Goal: Navigation & Orientation: Find specific page/section

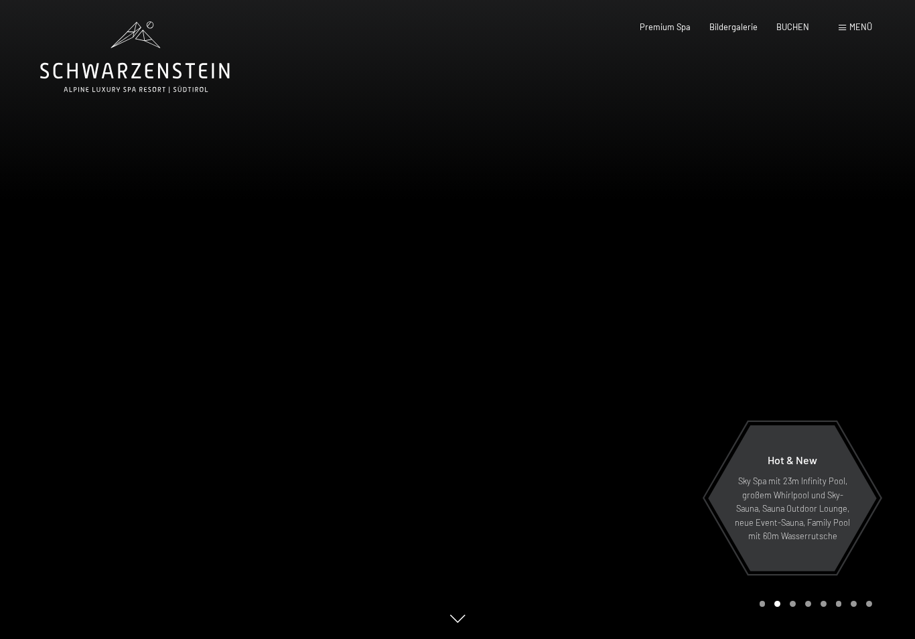
click at [784, 78] on div at bounding box center [687, 319] width 458 height 639
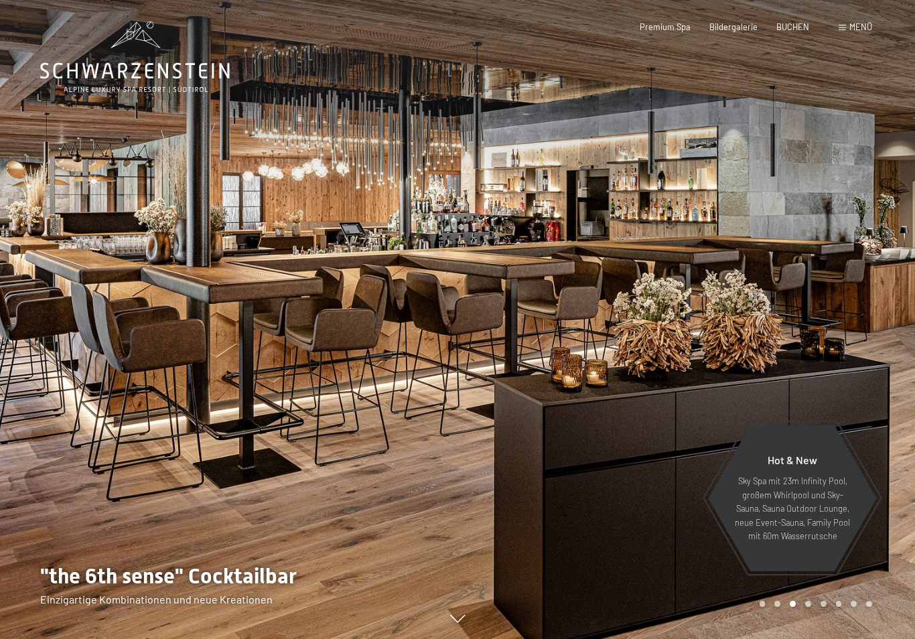
click at [865, 30] on span "Menü" at bounding box center [861, 26] width 23 height 11
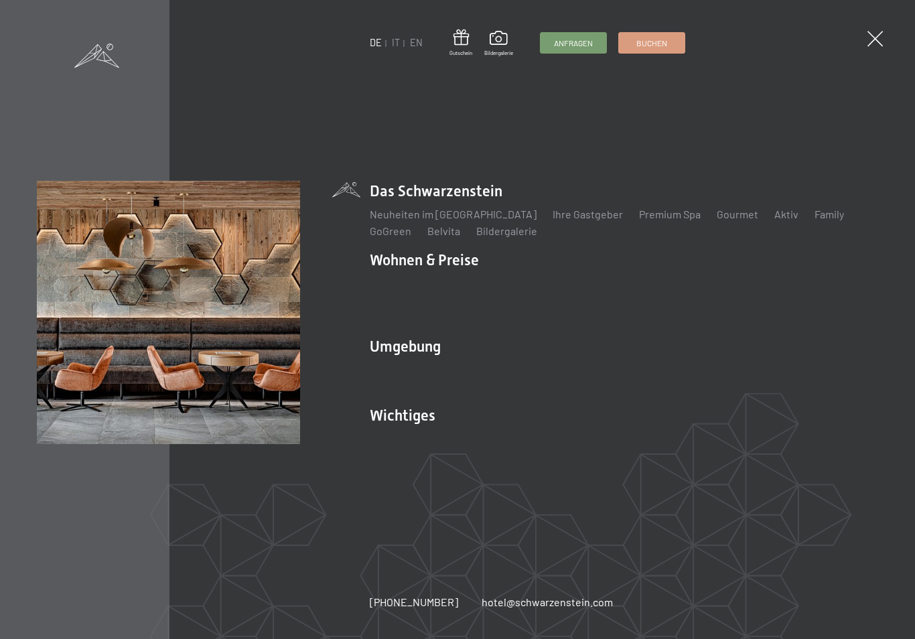
click at [408, 432] on link "Lage & Anreise" at bounding box center [406, 438] width 72 height 13
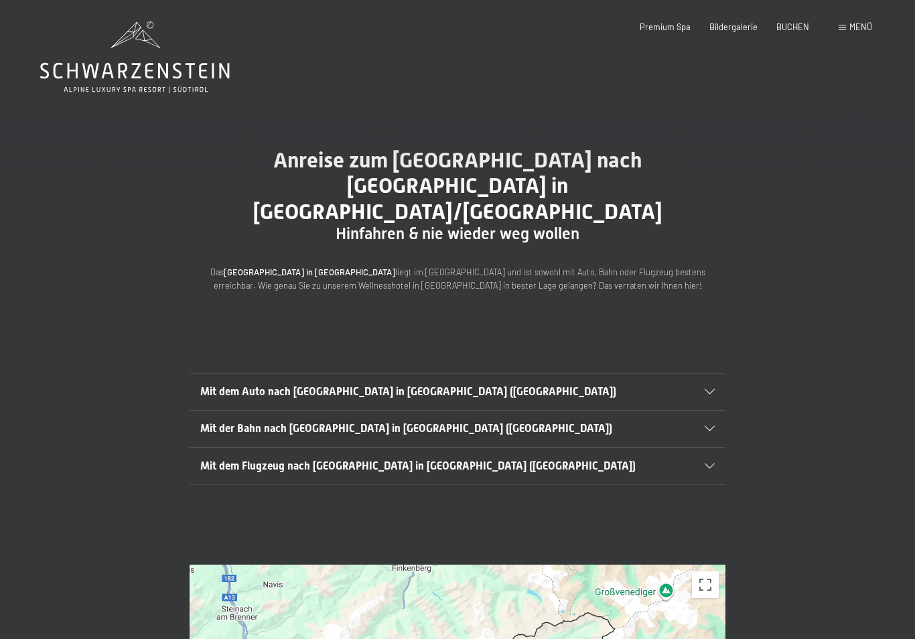
click at [713, 374] on div "Mit dem Auto nach Luttach in Südtirol (Italien)" at bounding box center [457, 392] width 515 height 36
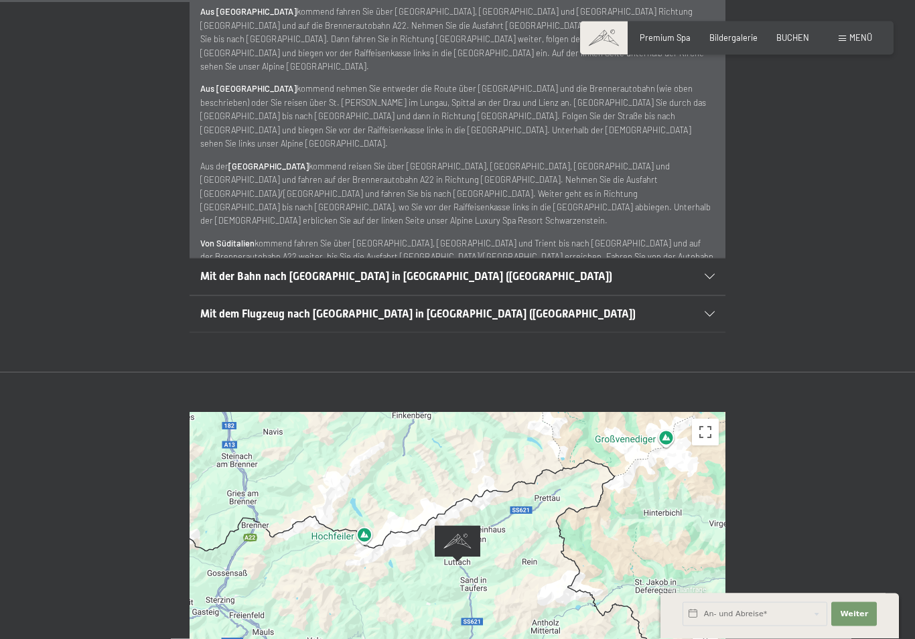
scroll to position [517, 0]
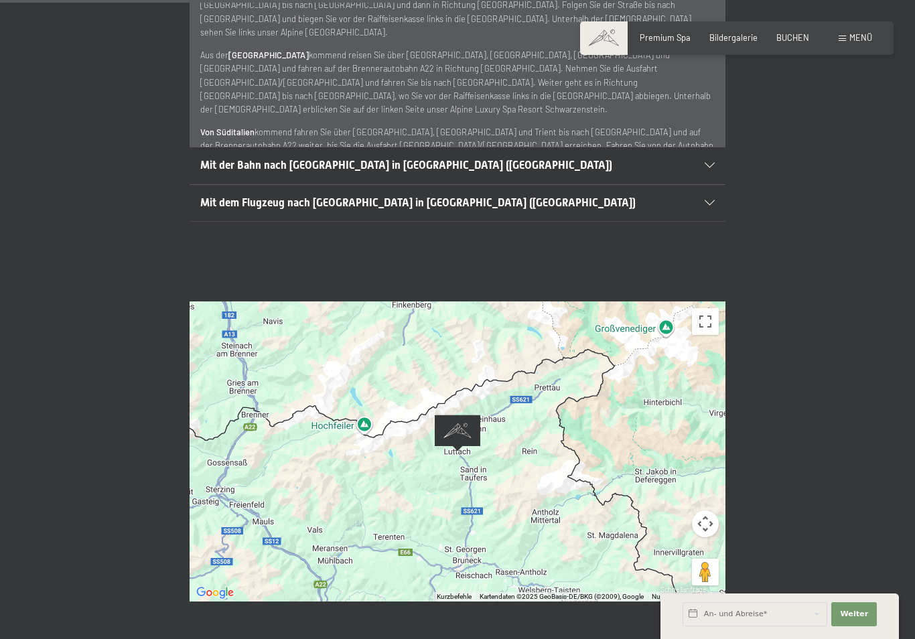
click at [714, 308] on button "Vollbildansicht ein/aus" at bounding box center [705, 321] width 27 height 27
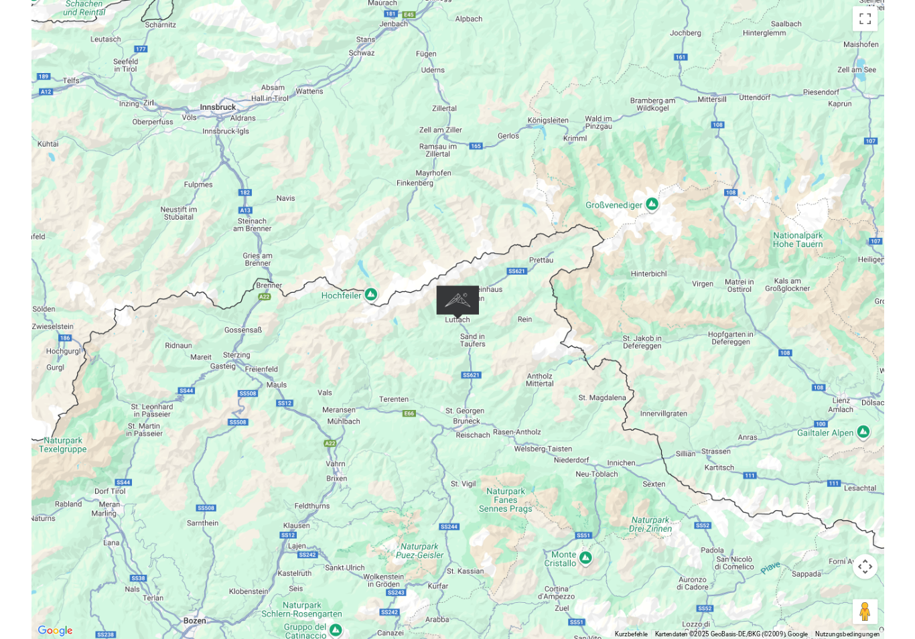
scroll to position [621, 0]
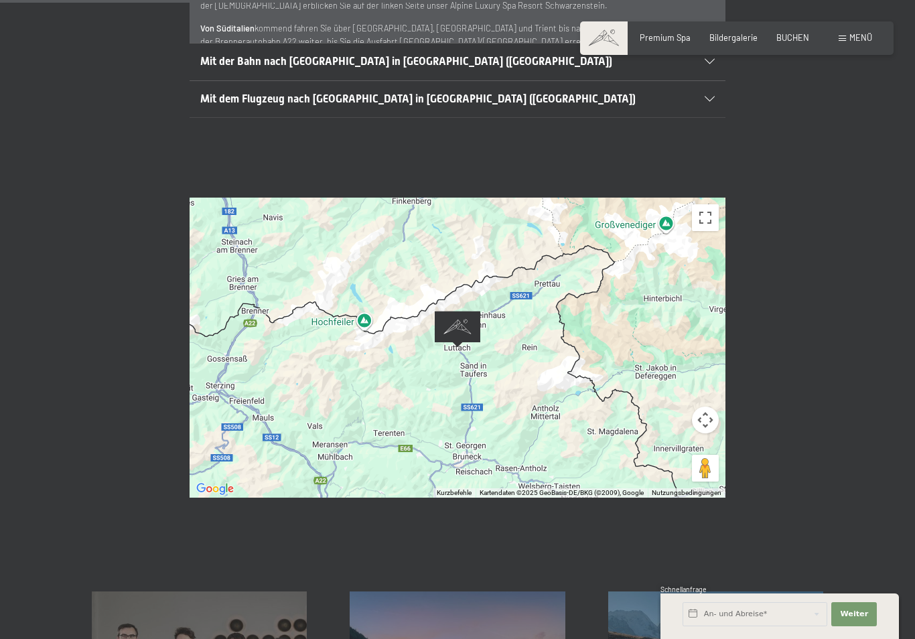
click at [713, 407] on button "Kamerasteuerung für die Karte" at bounding box center [705, 420] width 27 height 27
click at [680, 373] on button "Vergrößern" at bounding box center [672, 386] width 27 height 27
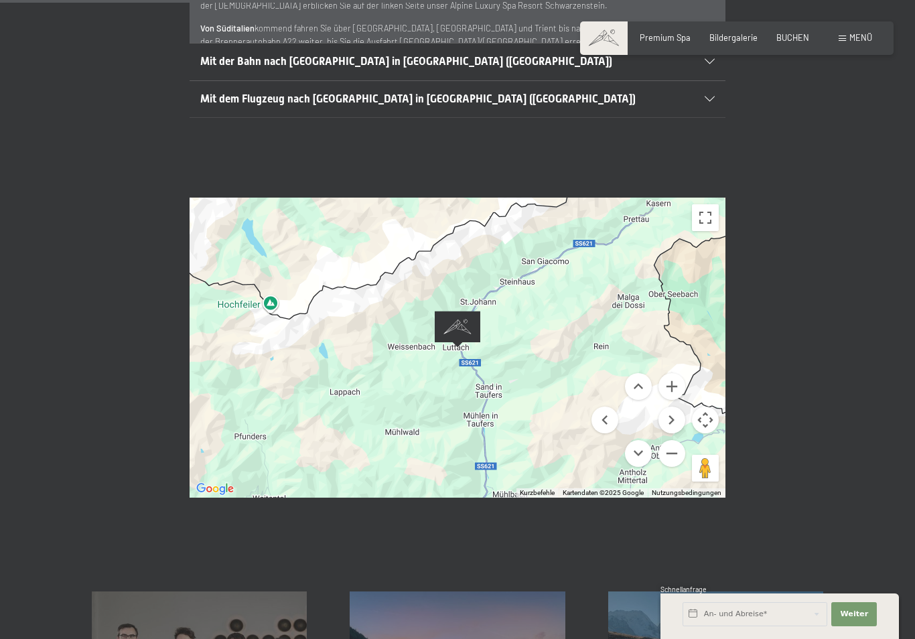
click at [678, 373] on button "Vergrößern" at bounding box center [672, 386] width 27 height 27
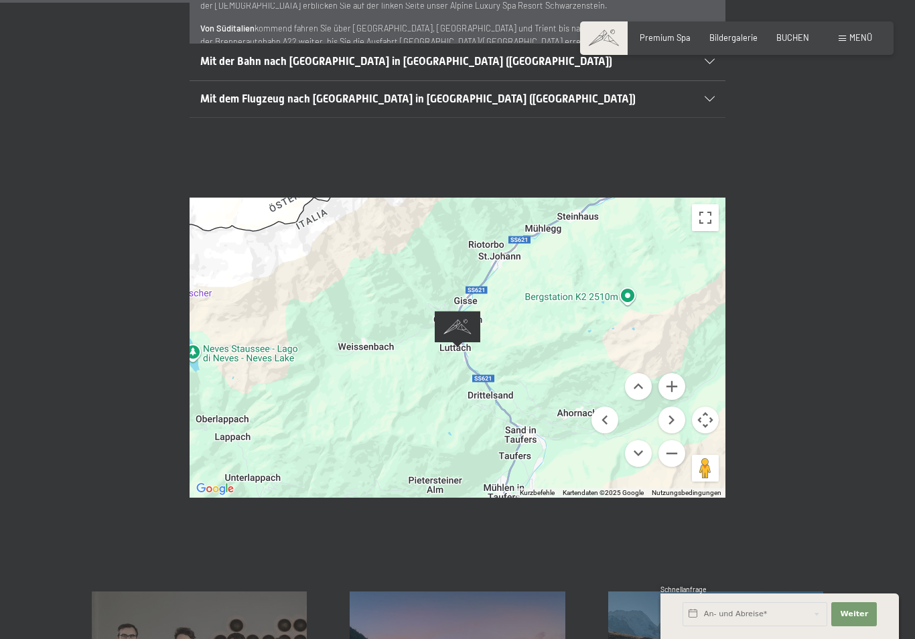
click at [684, 373] on button "Vergrößern" at bounding box center [672, 386] width 27 height 27
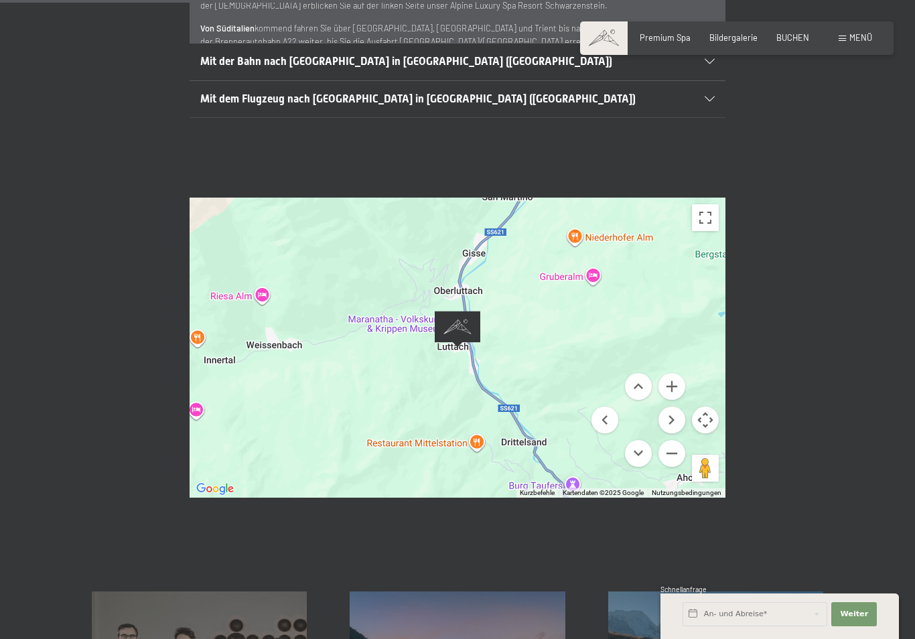
click at [712, 407] on button "Kamerasteuerung für die Karte" at bounding box center [705, 420] width 27 height 27
click at [638, 373] on button "Nach oben" at bounding box center [638, 386] width 27 height 27
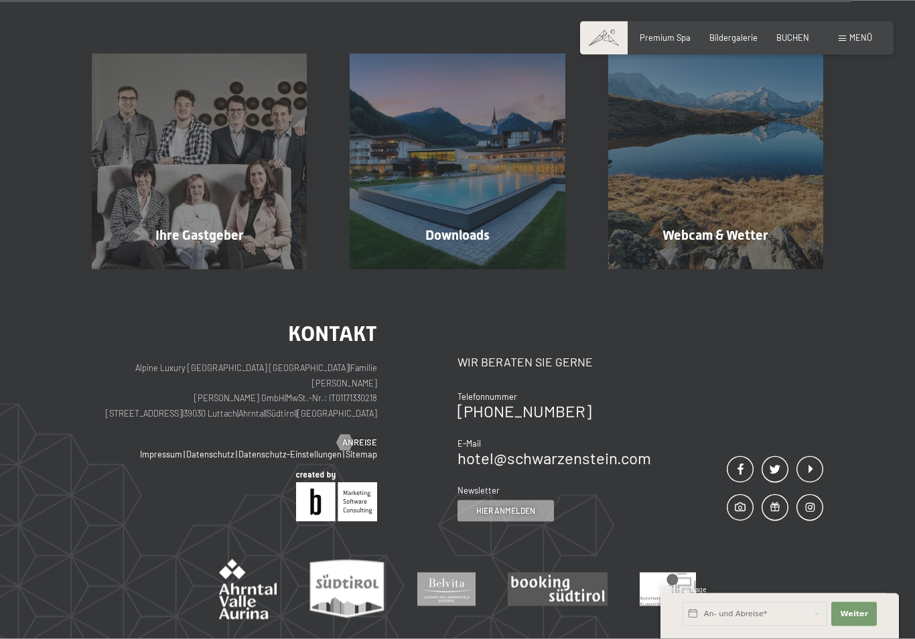
click at [223, 171] on div "Ihre Gastgeber Mehr erfahren" at bounding box center [199, 161] width 258 height 215
